Goal: Communication & Community: Answer question/provide support

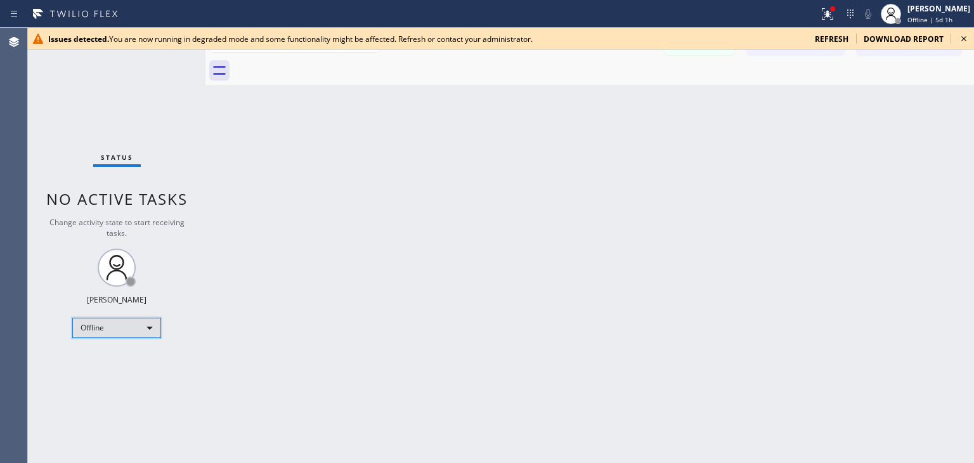
click at [145, 321] on div "Offline" at bounding box center [116, 328] width 89 height 20
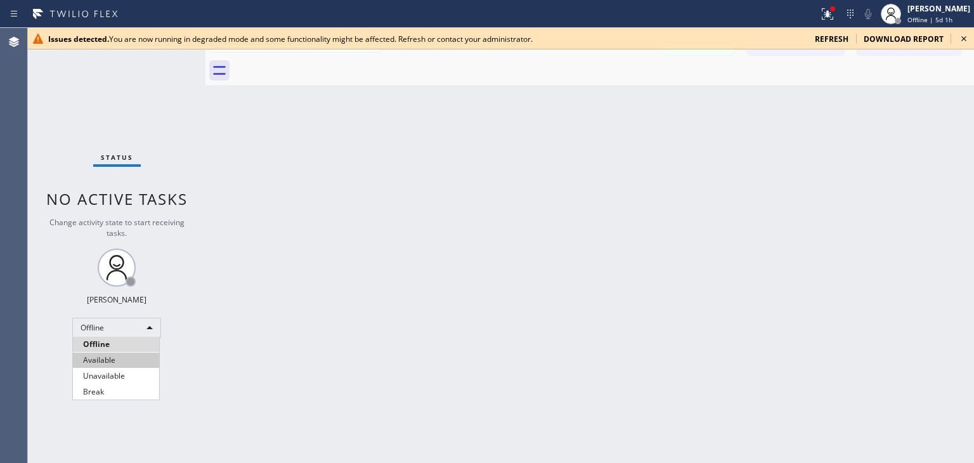
click at [124, 359] on li "Available" at bounding box center [116, 359] width 86 height 15
click at [226, 340] on div "Back to Dashboard Change Sender ID Customers Technicians WE [PERSON_NAME] [DATE…" at bounding box center [589, 245] width 768 height 435
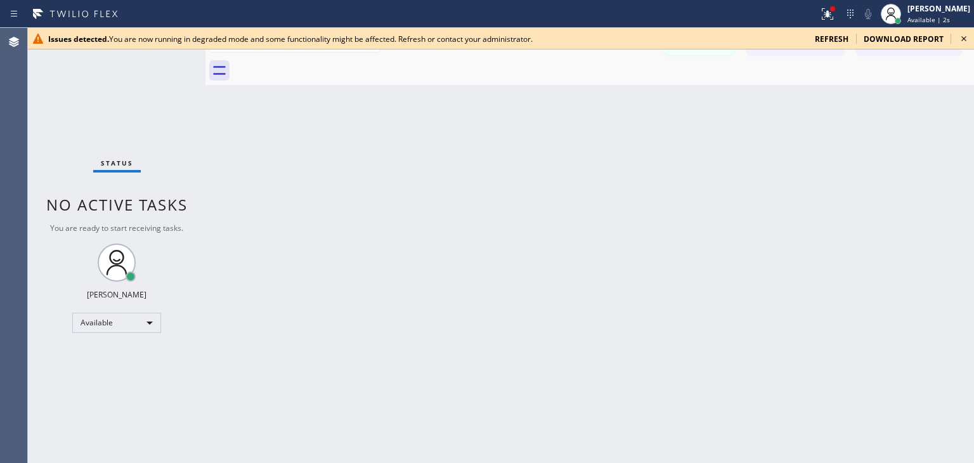
click at [971, 36] on icon at bounding box center [963, 38] width 15 height 15
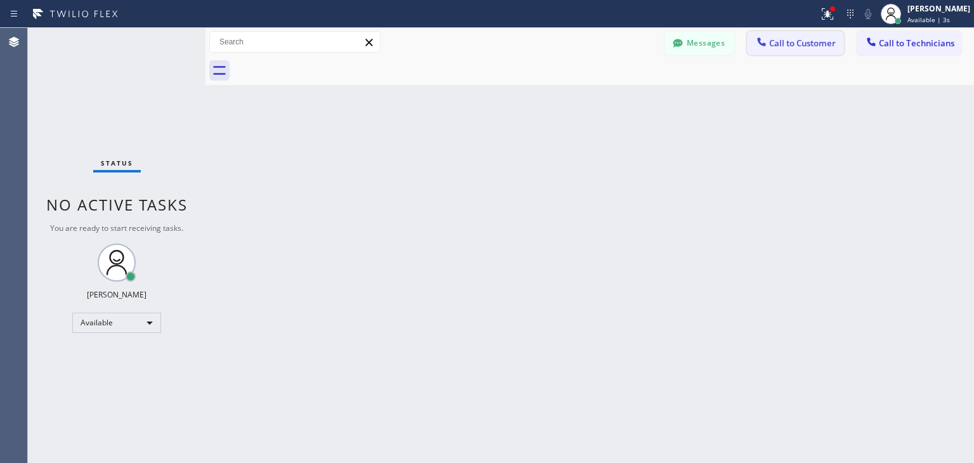
click at [794, 44] on span "Call to Customer" at bounding box center [802, 42] width 67 height 11
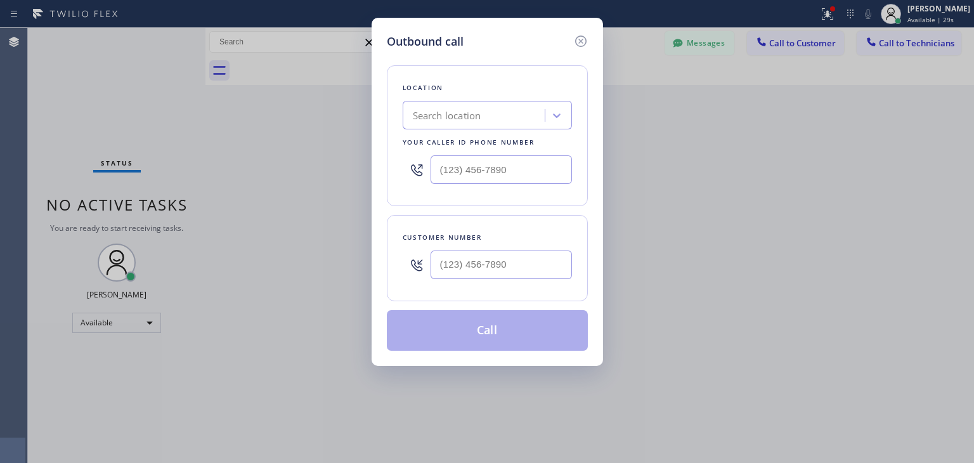
click at [449, 112] on div "Search location" at bounding box center [447, 115] width 68 height 15
click at [467, 183] on div at bounding box center [487, 169] width 169 height 41
click at [443, 168] on input "(___) ___-____" at bounding box center [500, 169] width 141 height 29
paste input "833) 692-2271"
type input "[PHONE_NUMBER]"
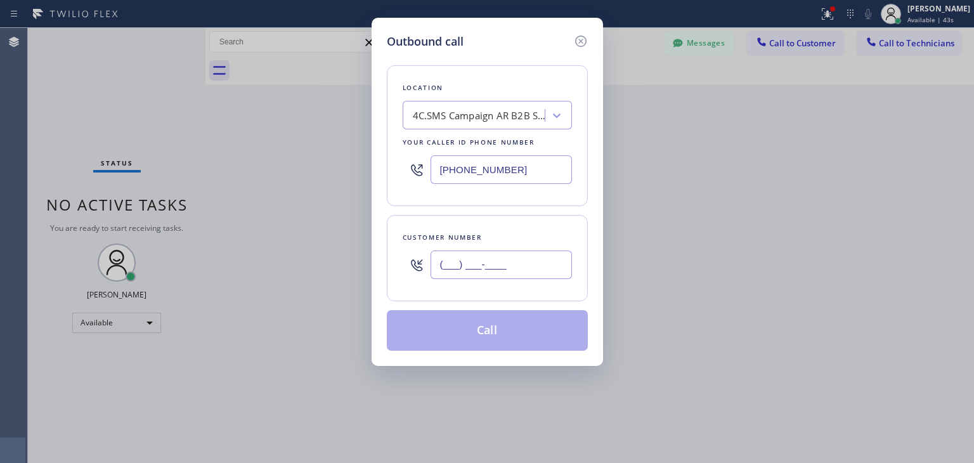
click at [462, 257] on input "(___) ___-____" at bounding box center [500, 264] width 141 height 29
paste input "707) 315-9136"
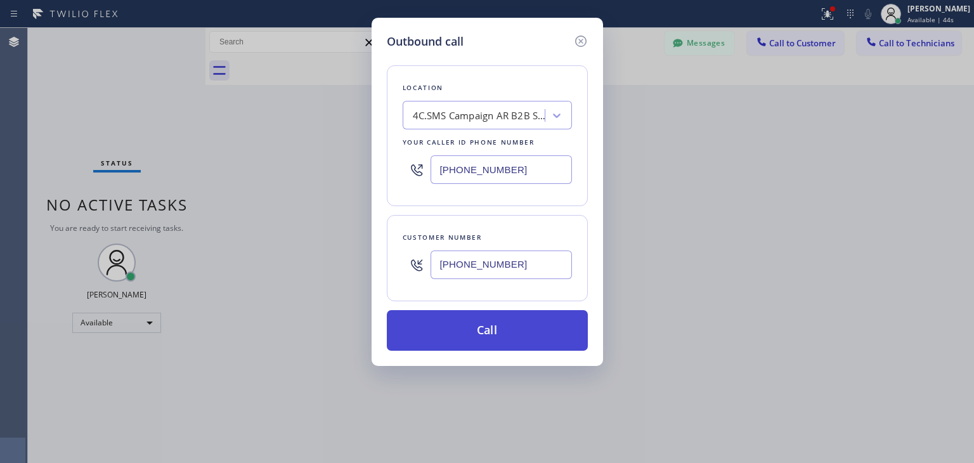
type input "[PHONE_NUMBER]"
click at [477, 325] on button "Call" at bounding box center [487, 330] width 201 height 41
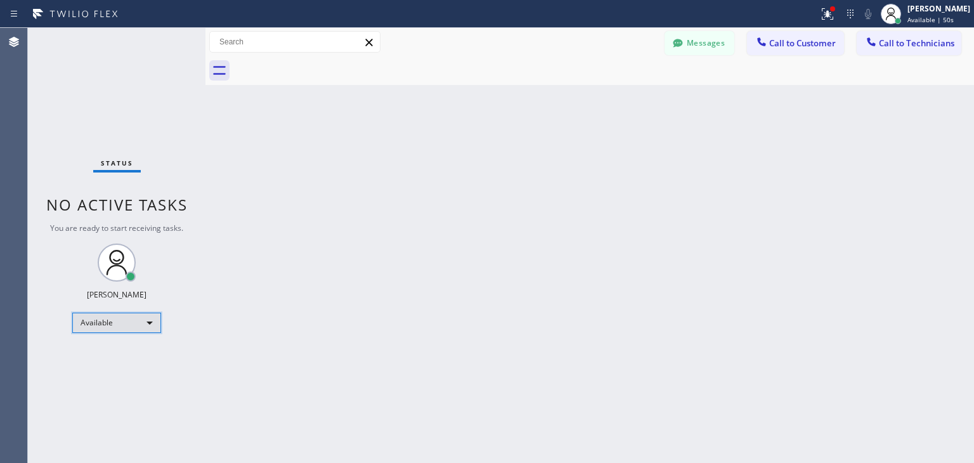
click at [152, 324] on div "Available" at bounding box center [116, 323] width 89 height 20
click at [139, 348] on li "Available" at bounding box center [116, 354] width 86 height 15
click at [138, 323] on div "Available" at bounding box center [116, 323] width 89 height 20
click at [132, 337] on li "Offline" at bounding box center [116, 339] width 86 height 15
click at [340, 288] on div "Back to Dashboard Change Sender ID Customers Technicians WE [PERSON_NAME] [DATE…" at bounding box center [589, 245] width 768 height 435
